Goal: Task Accomplishment & Management: Complete application form

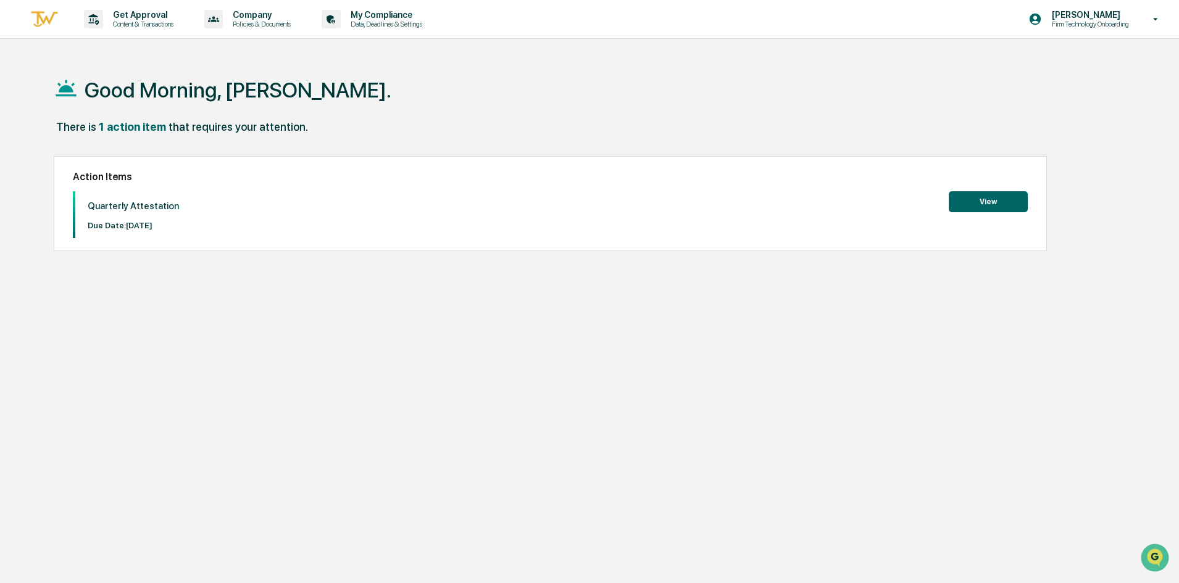
click at [992, 198] on button "View" at bounding box center [988, 201] width 79 height 21
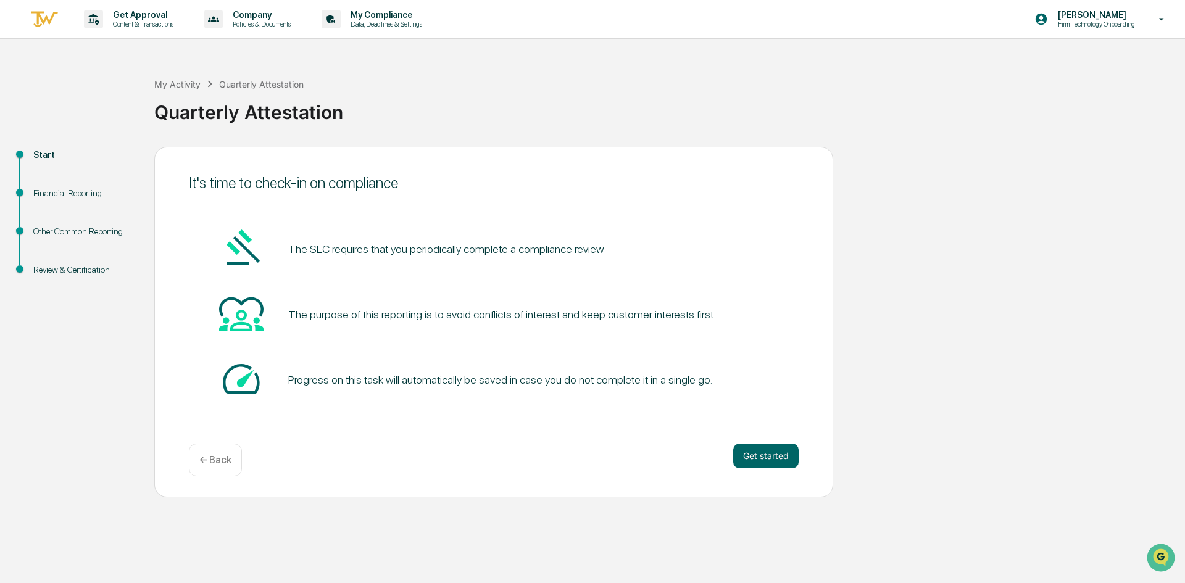
click at [769, 463] on button "Get started" at bounding box center [766, 456] width 65 height 25
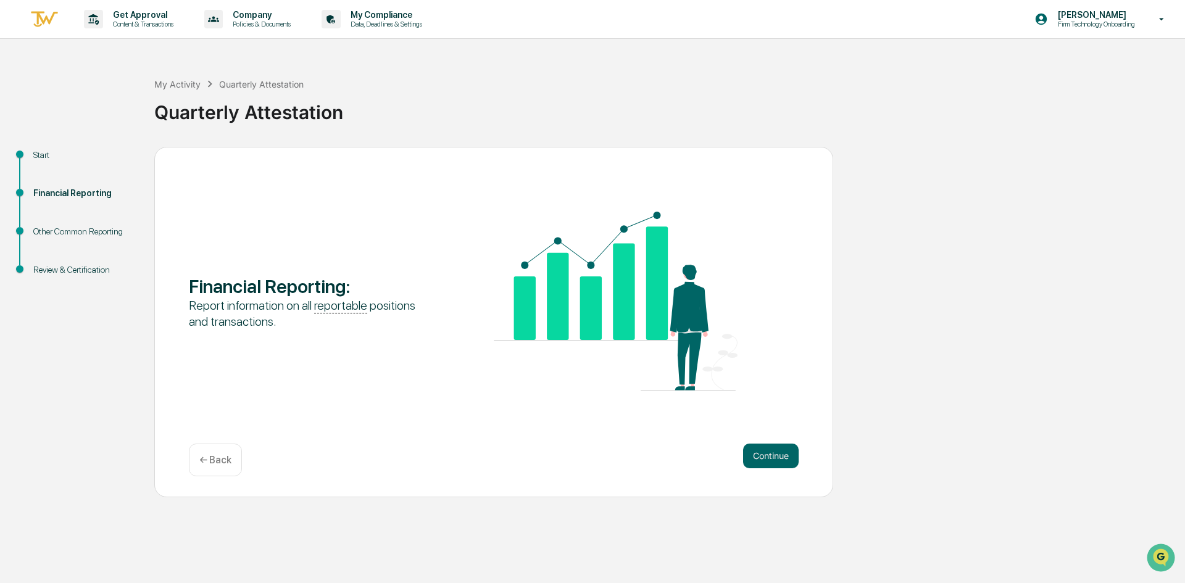
click at [770, 455] on button "Continue" at bounding box center [771, 456] width 56 height 25
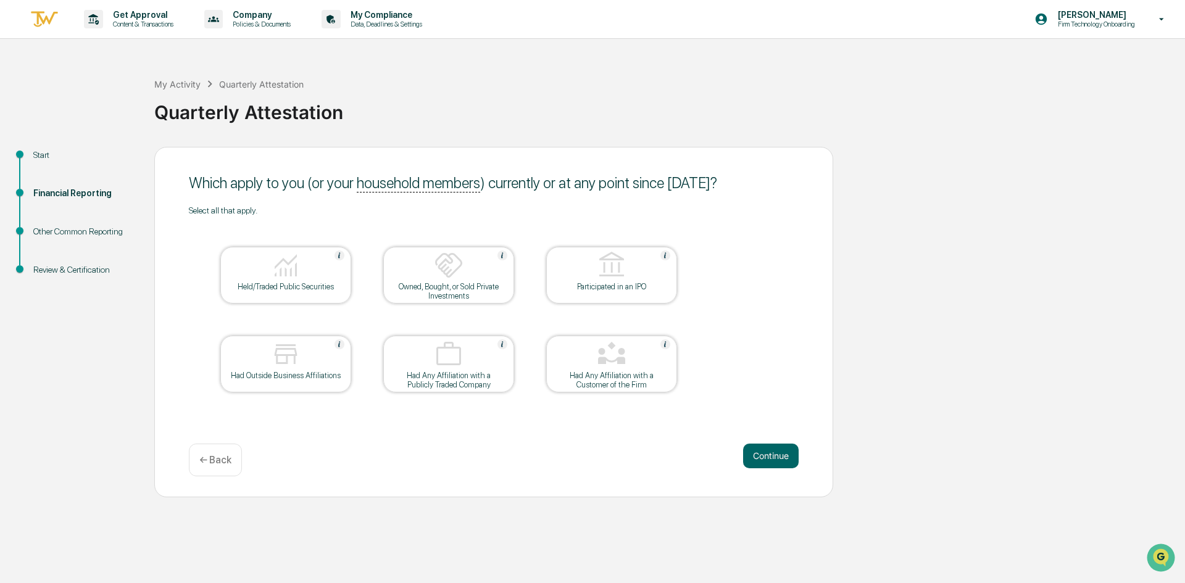
click at [301, 269] on div at bounding box center [285, 266] width 123 height 31
click at [300, 270] on img at bounding box center [286, 266] width 30 height 30
click at [337, 282] on div "Held/Traded Public Securities" at bounding box center [285, 286] width 111 height 9
click at [777, 454] on button "Continue" at bounding box center [771, 456] width 56 height 25
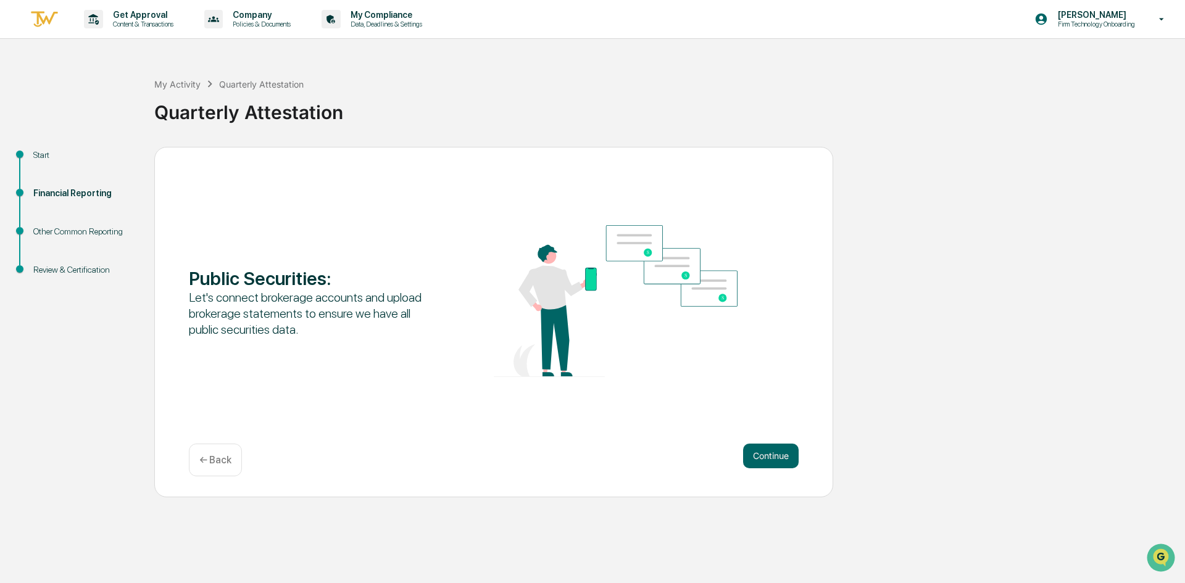
click at [773, 453] on button "Continue" at bounding box center [771, 456] width 56 height 25
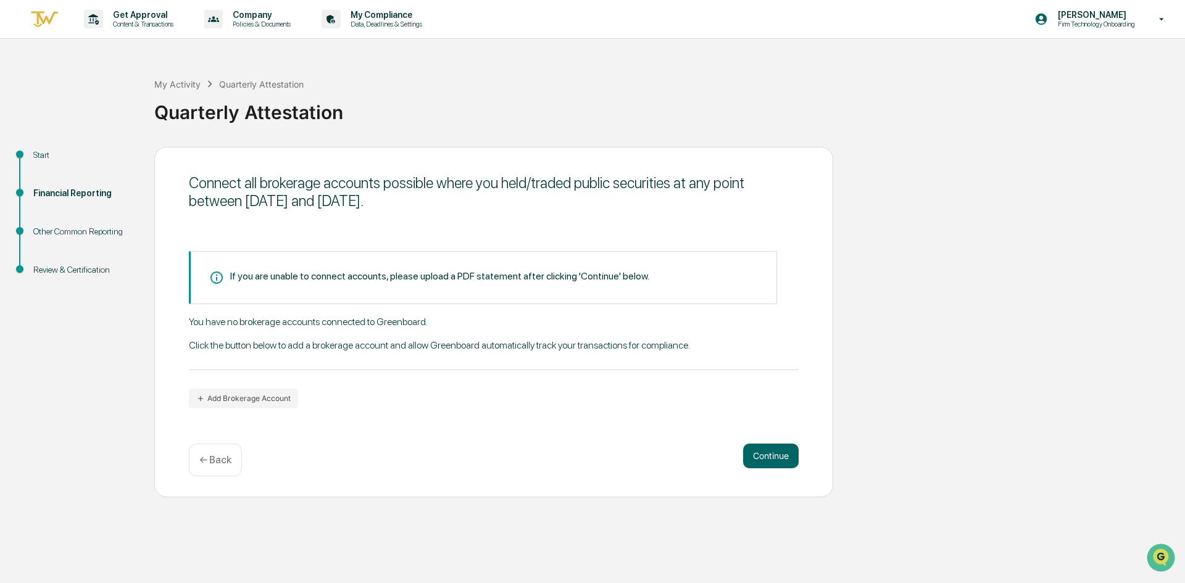
click at [224, 453] on div "← Back" at bounding box center [215, 460] width 53 height 33
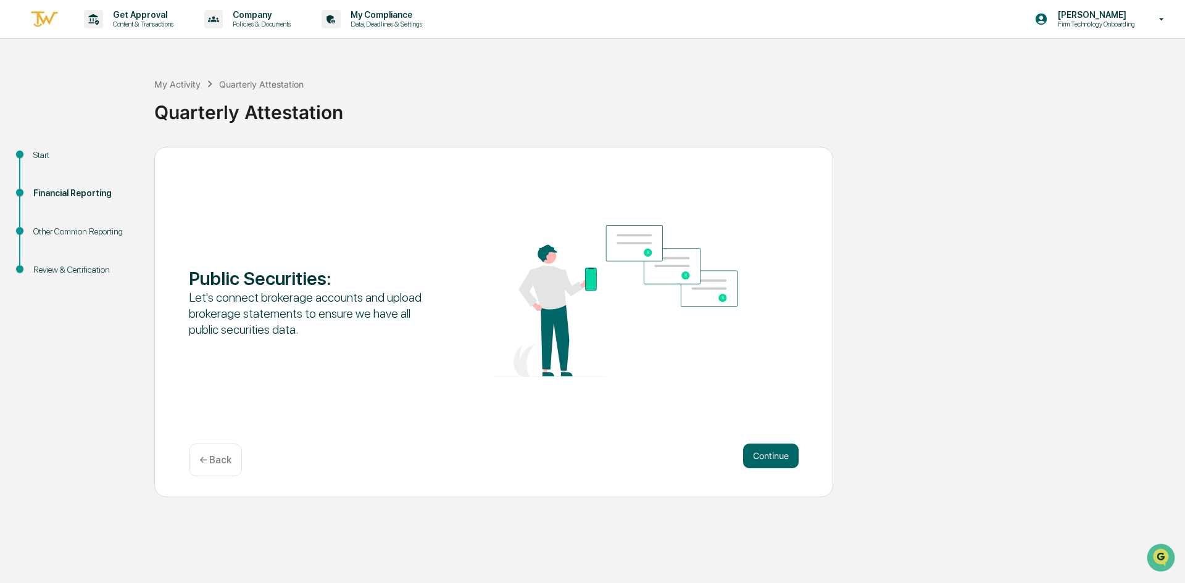
click at [228, 465] on p "← Back" at bounding box center [215, 460] width 32 height 12
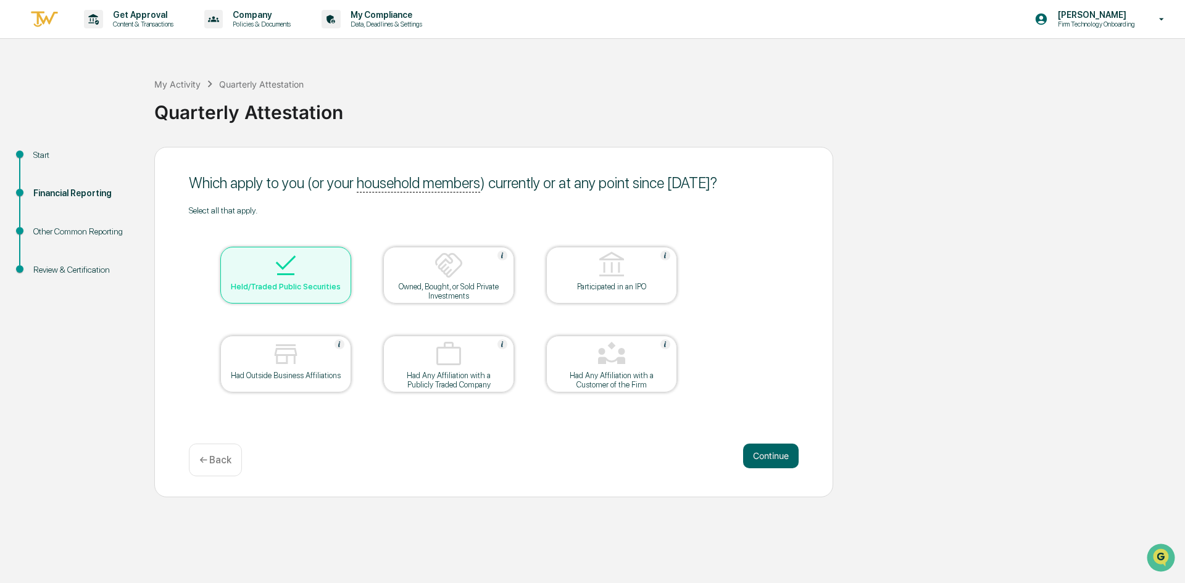
click at [295, 288] on div "Held/Traded Public Securities" at bounding box center [285, 286] width 111 height 9
click at [777, 454] on button "Continue" at bounding box center [771, 456] width 56 height 25
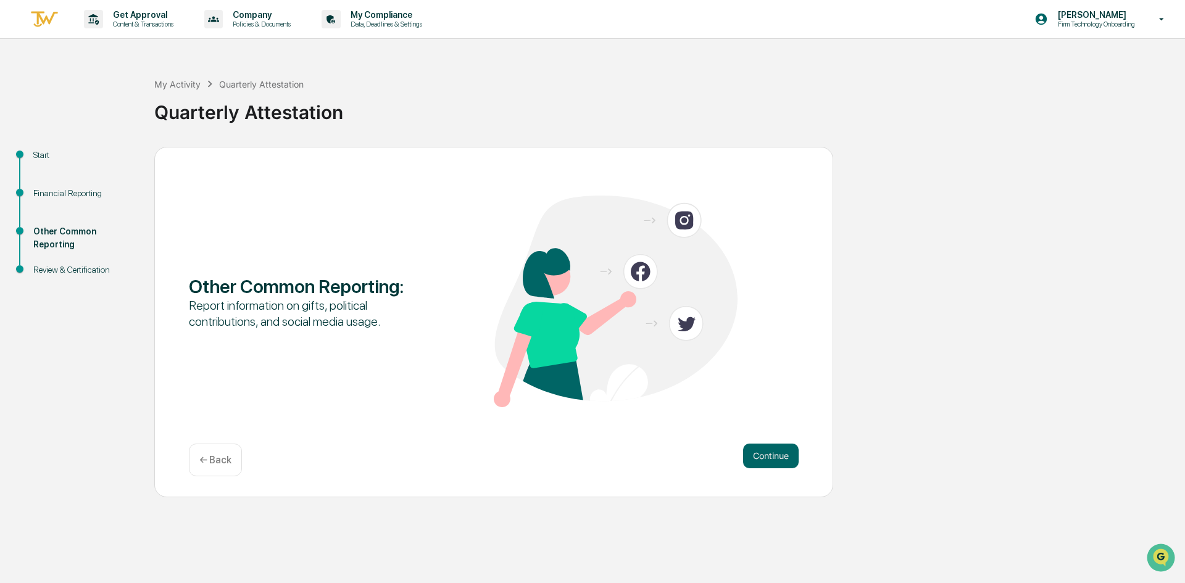
click at [772, 457] on button "Continue" at bounding box center [771, 456] width 56 height 25
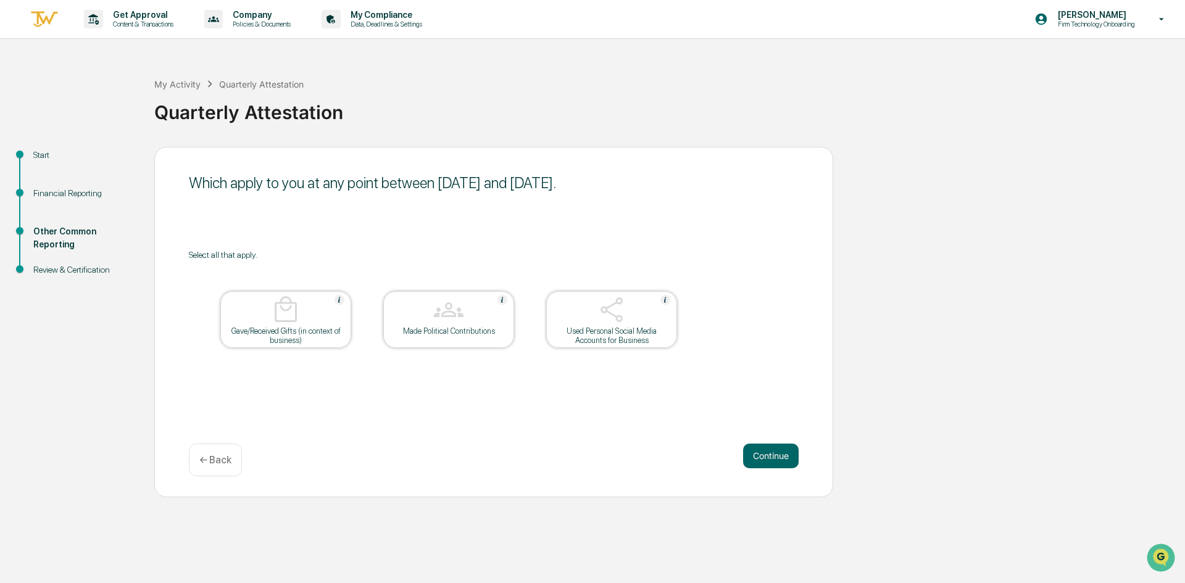
click at [764, 459] on button "Continue" at bounding box center [771, 456] width 56 height 25
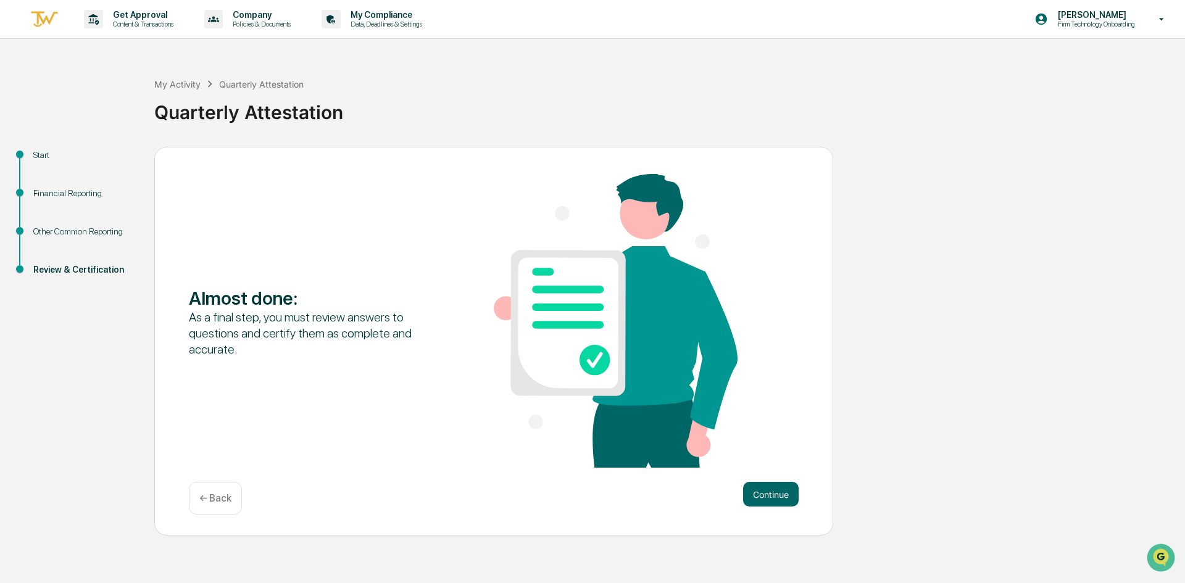
click at [776, 493] on button "Continue" at bounding box center [771, 494] width 56 height 25
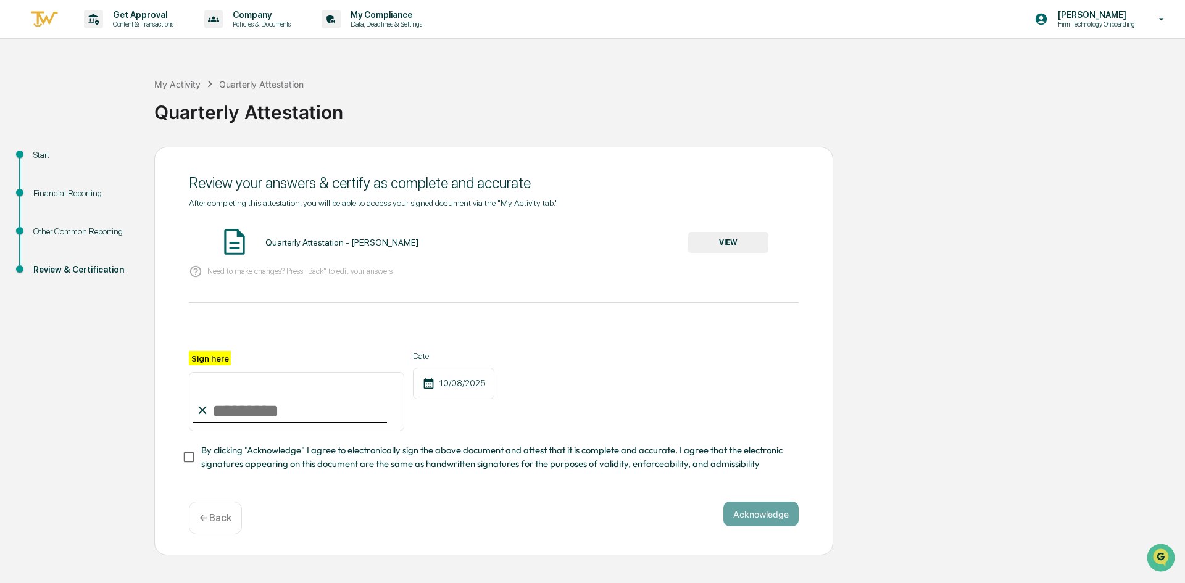
click at [240, 409] on input "Sign here" at bounding box center [296, 401] width 215 height 59
type input "**********"
click at [429, 515] on div "Acknowledge ← Back" at bounding box center [494, 518] width 610 height 33
click at [757, 517] on button "Acknowledge" at bounding box center [761, 514] width 75 height 25
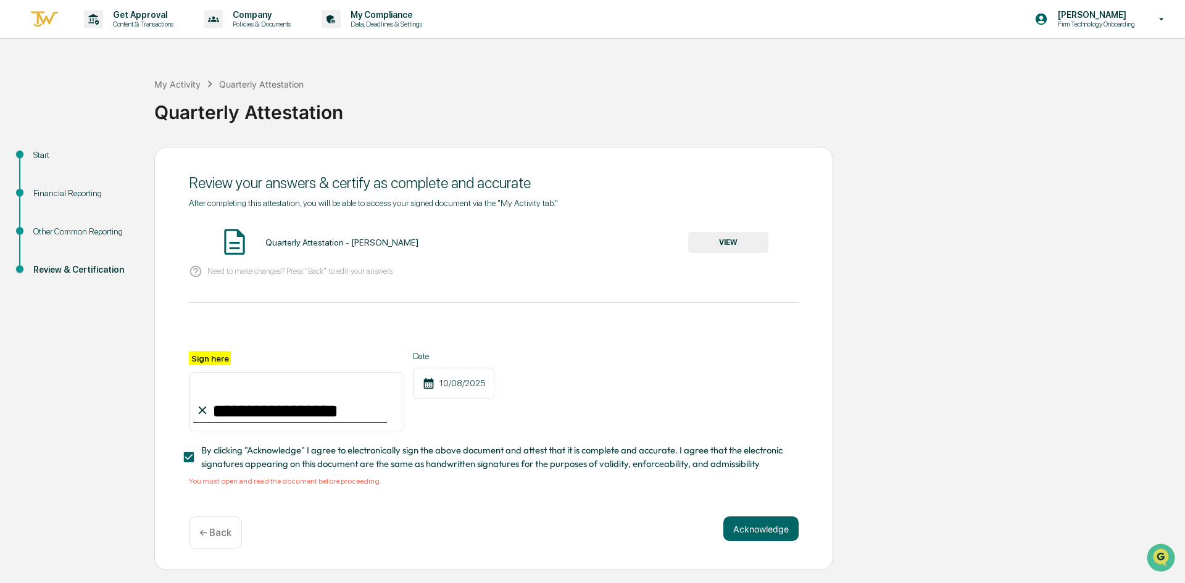
click at [726, 240] on button "VIEW" at bounding box center [728, 242] width 80 height 21
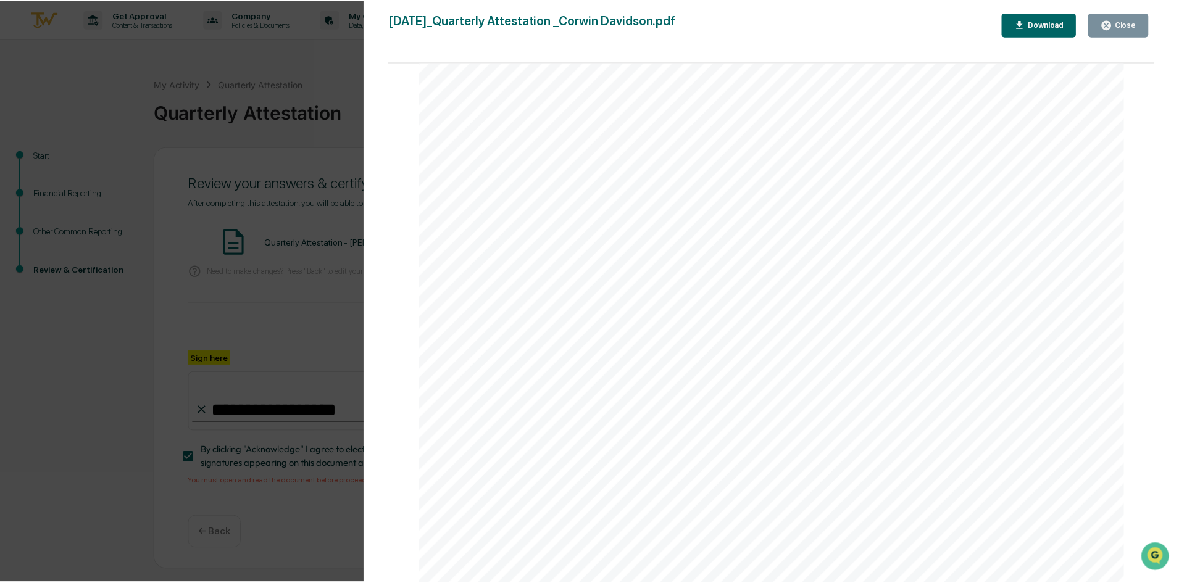
scroll to position [2595, 0]
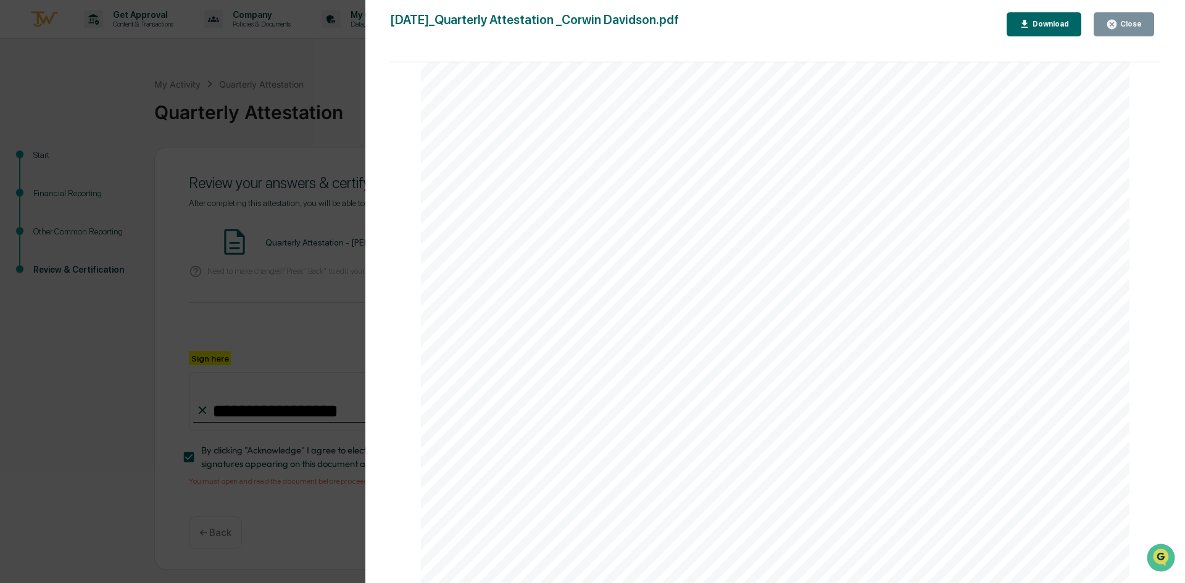
click at [1131, 19] on div "Close" at bounding box center [1124, 25] width 36 height 12
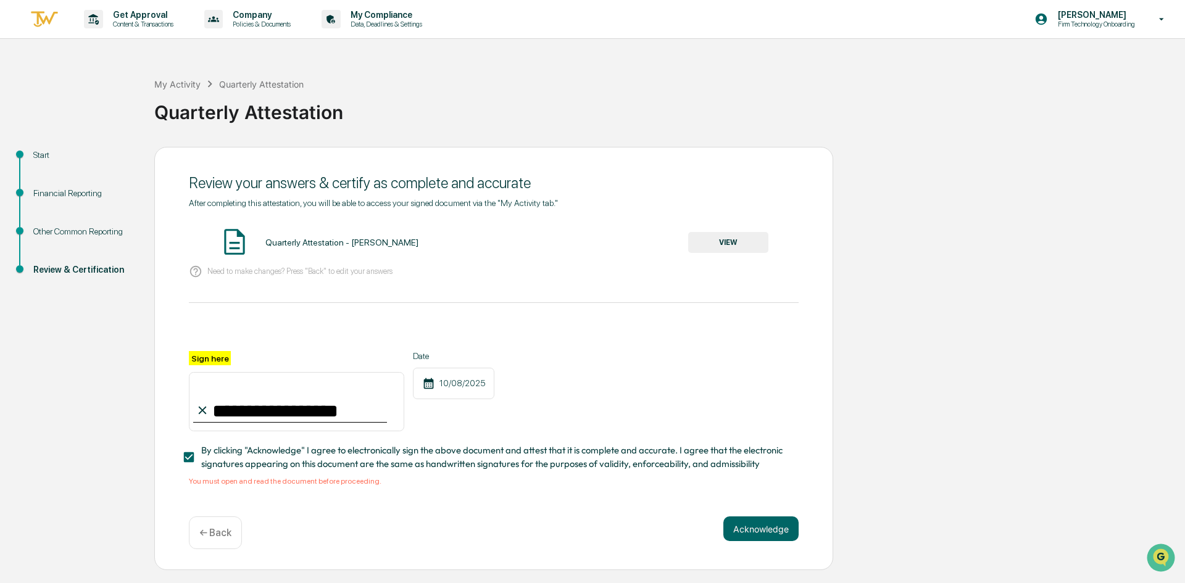
click at [745, 540] on button "Acknowledge" at bounding box center [761, 529] width 75 height 25
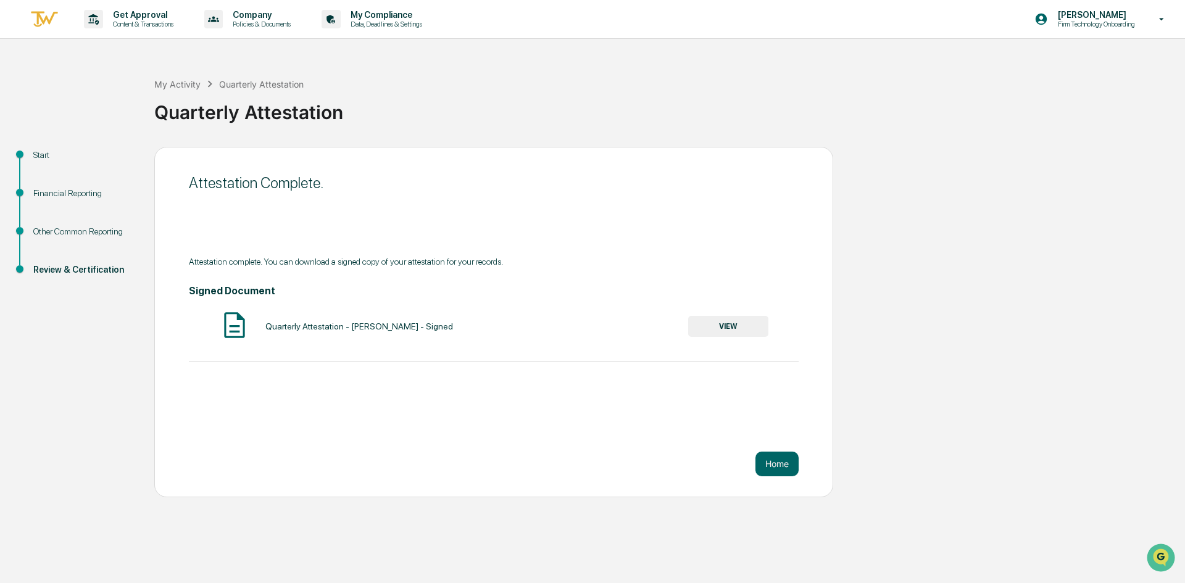
click at [772, 471] on button "Home" at bounding box center [777, 464] width 43 height 25
